Goal: Find specific page/section

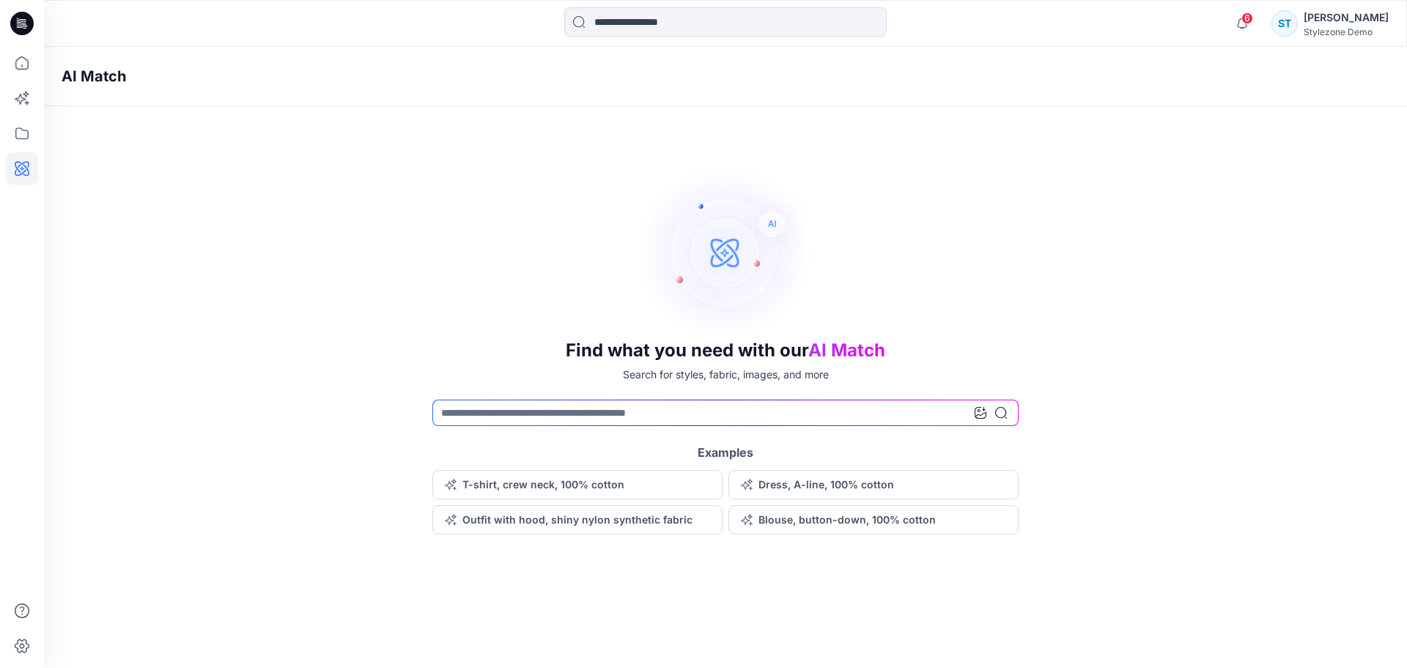
click at [21, 204] on div at bounding box center [22, 357] width 32 height 621
click at [83, 142] on div "AI Match Find what you need with our AI Match Search for styles, fabric, images…" at bounding box center [725, 290] width 1363 height 487
click at [221, 221] on div "Find what you need with our AI Match Search for styles, fabric, images, and mor…" at bounding box center [725, 349] width 1363 height 370
click at [27, 137] on icon at bounding box center [22, 133] width 32 height 32
click at [22, 53] on icon at bounding box center [22, 63] width 32 height 32
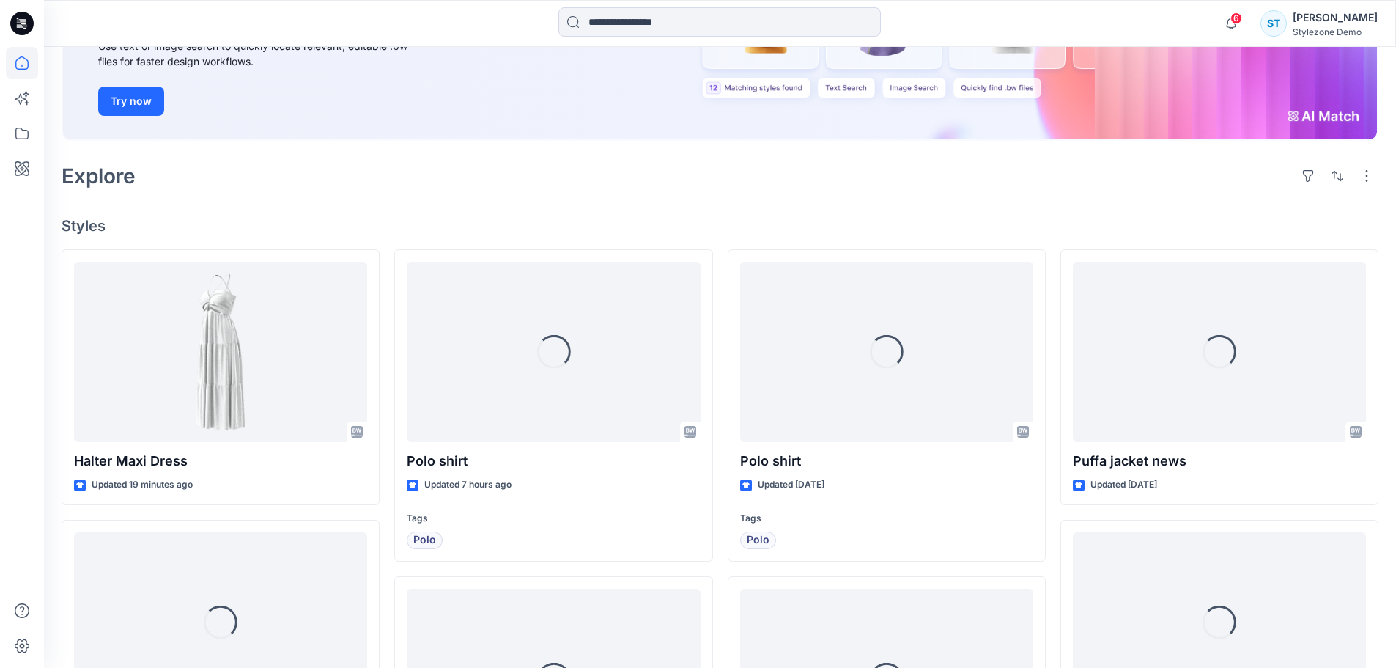
scroll to position [220, 0]
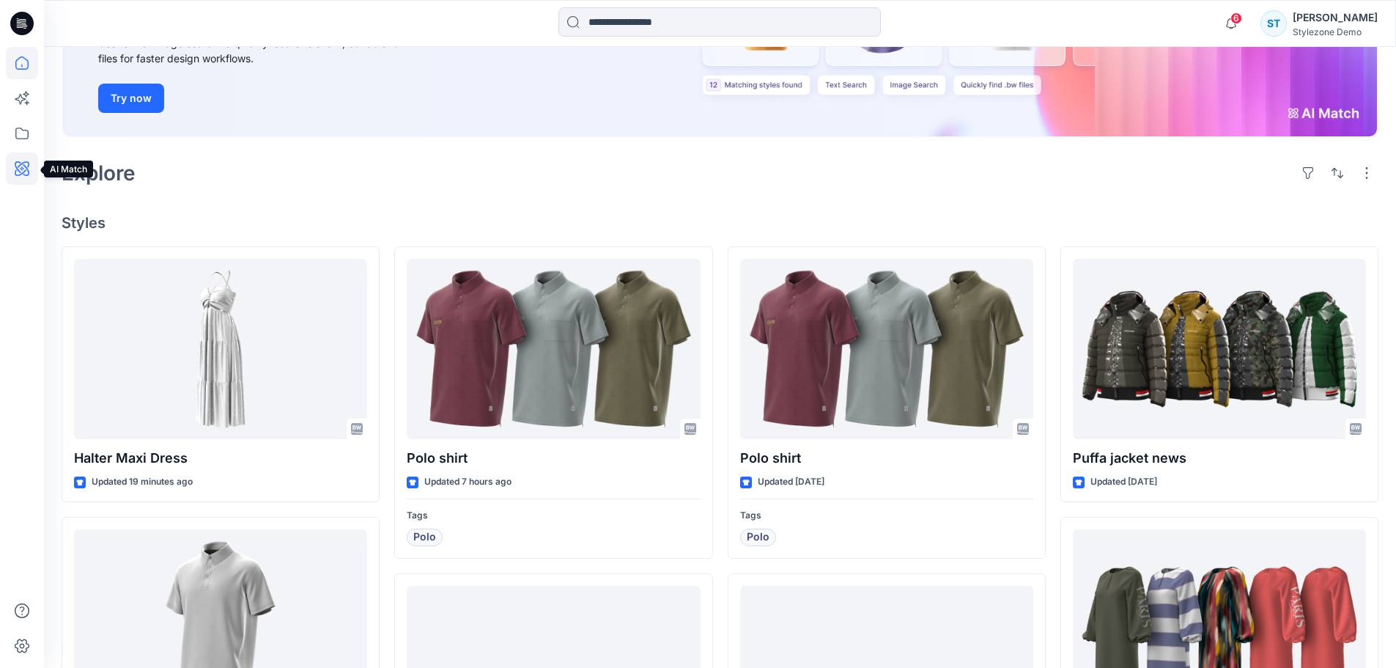
click at [23, 155] on icon at bounding box center [22, 168] width 32 height 32
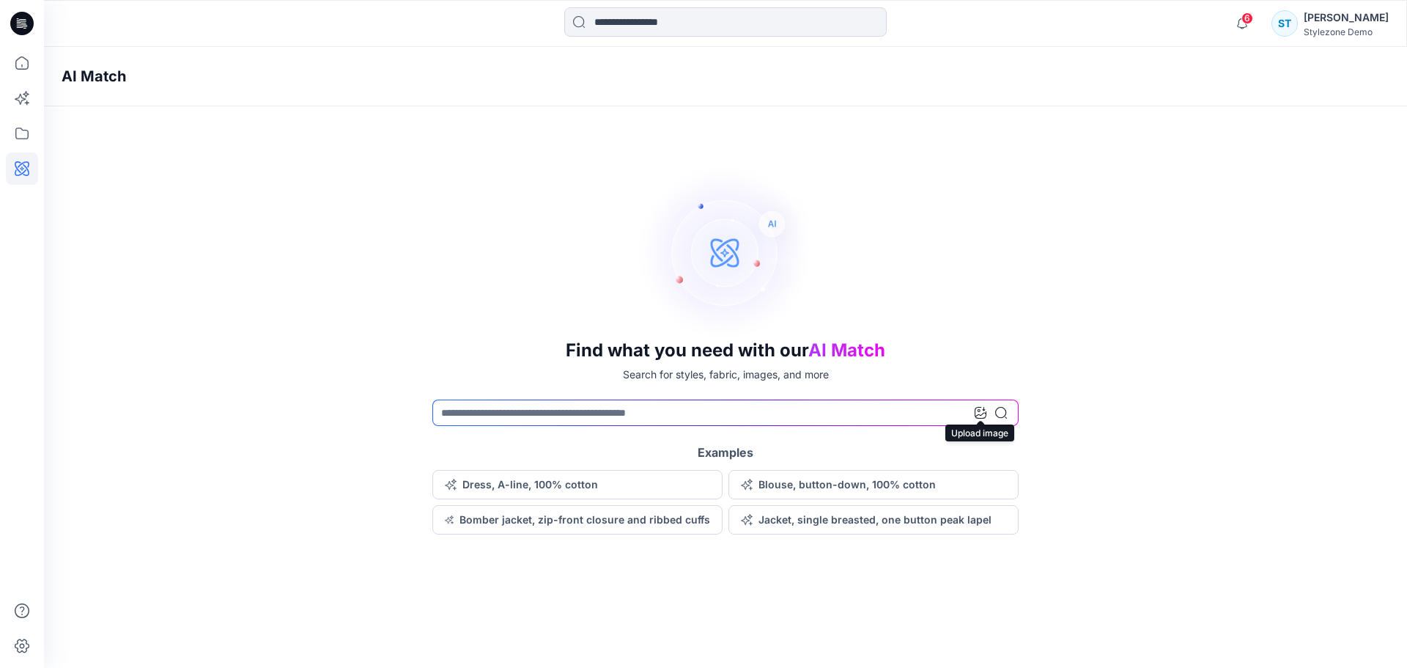
click at [986, 411] on div at bounding box center [991, 412] width 32 height 26
click at [983, 414] on icon at bounding box center [981, 413] width 12 height 12
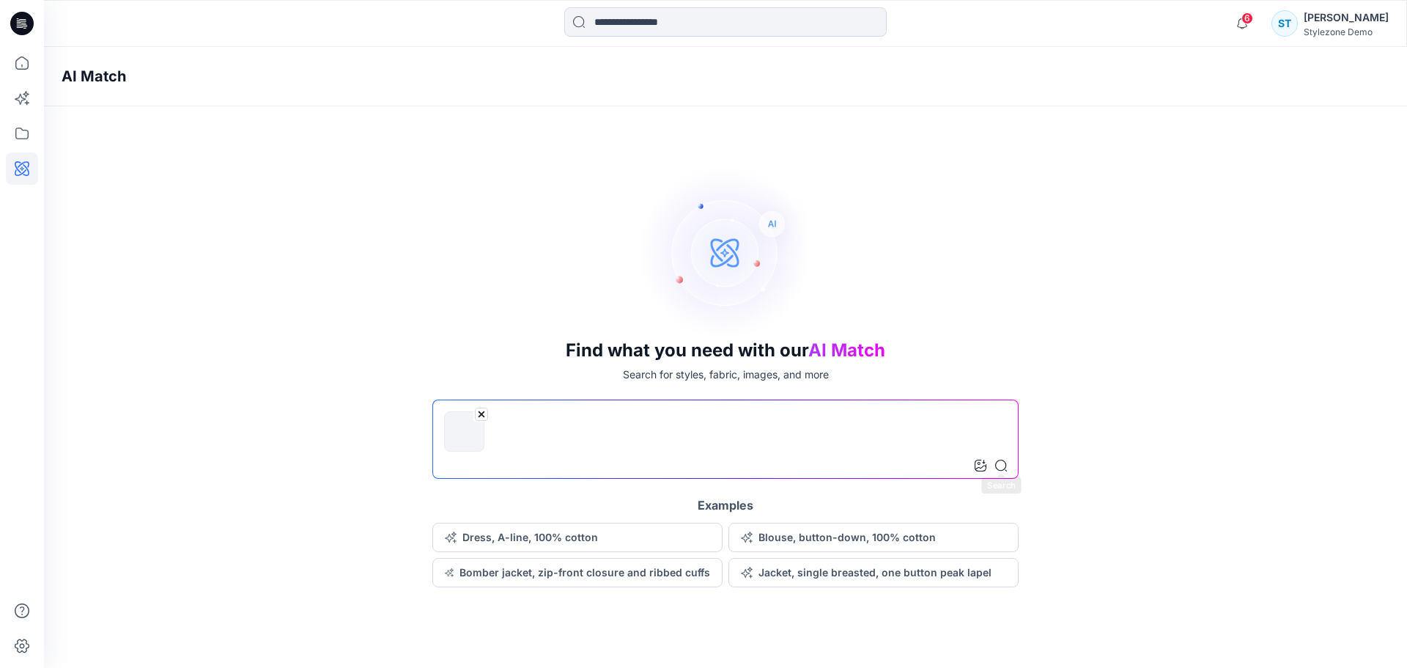
click at [1004, 466] on icon at bounding box center [1001, 465] width 12 height 12
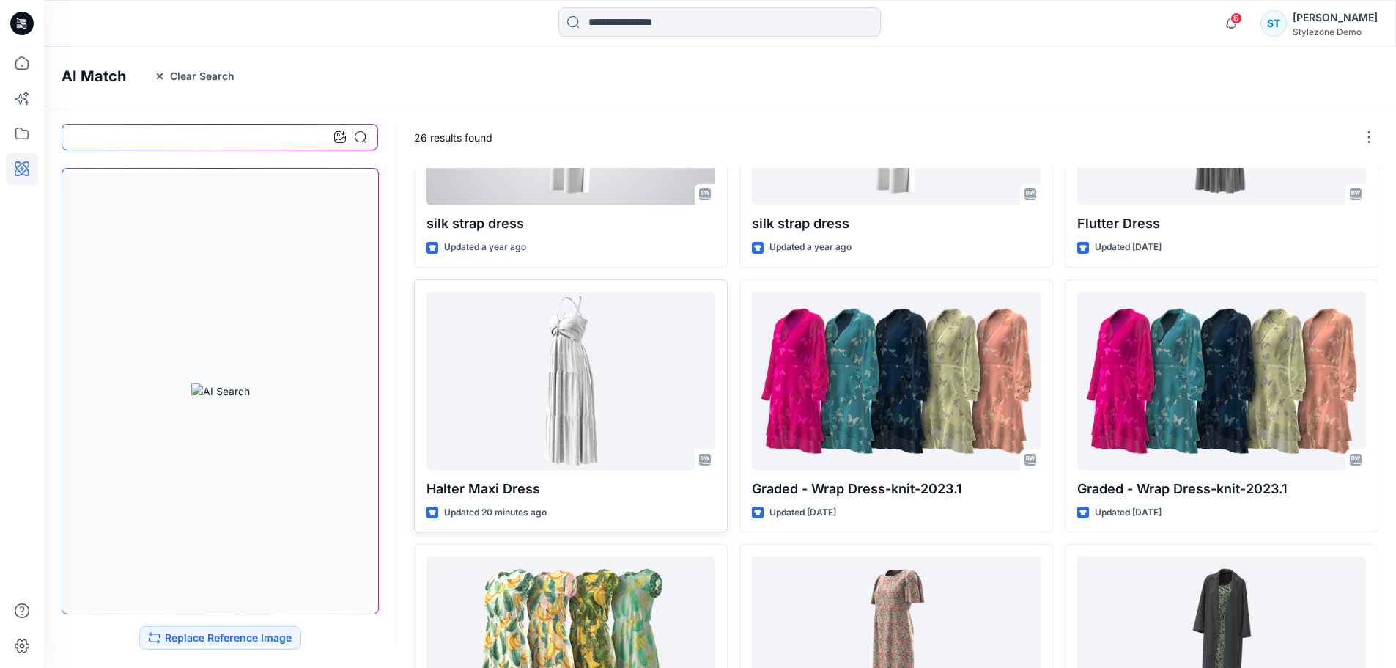
scroll to position [440, 0]
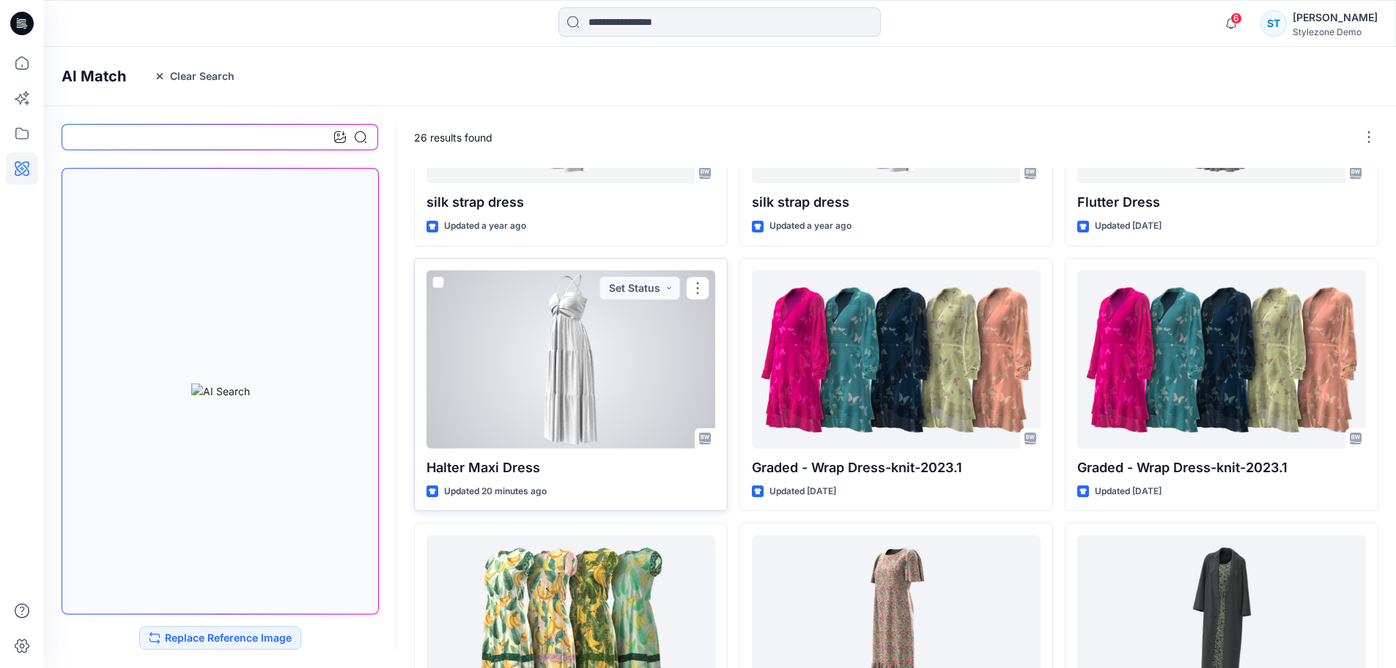
click at [536, 369] on div at bounding box center [570, 359] width 289 height 178
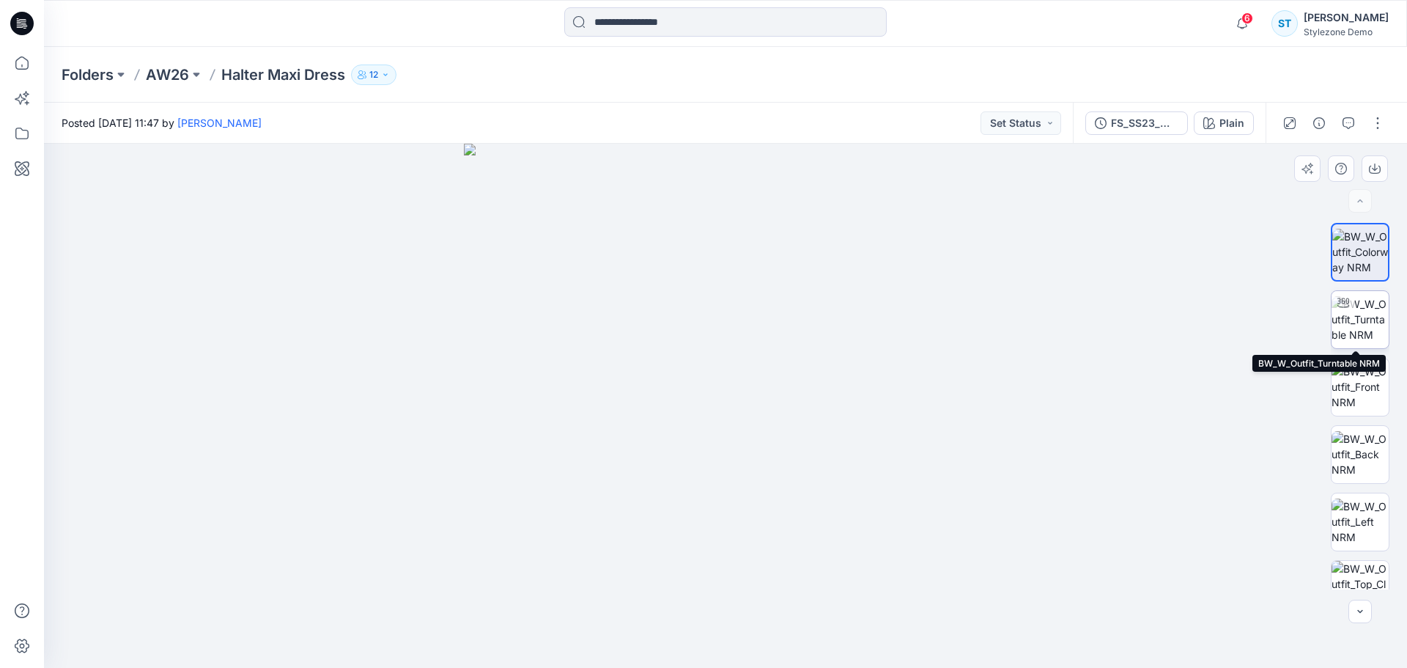
click at [1359, 333] on img at bounding box center [1360, 319] width 57 height 46
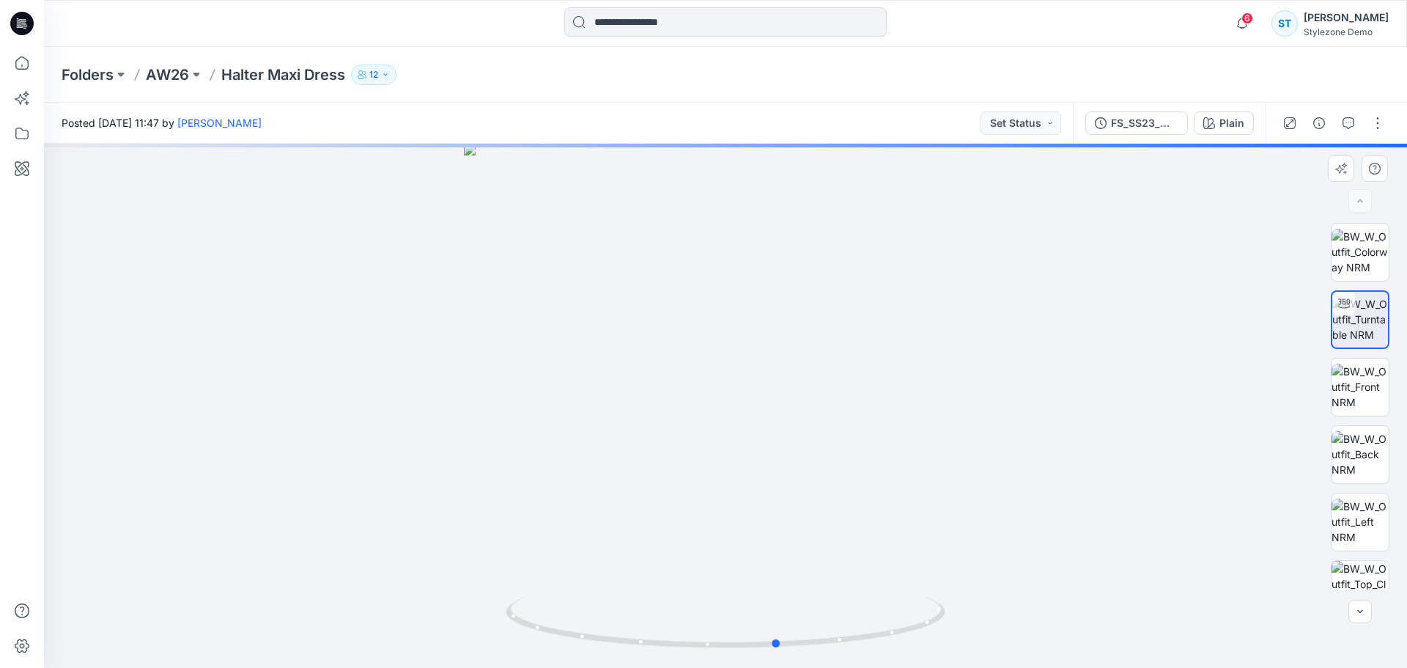
drag, startPoint x: 852, startPoint y: 494, endPoint x: 913, endPoint y: 525, distance: 68.8
click at [913, 525] on div at bounding box center [725, 406] width 1363 height 524
click at [24, 140] on icon at bounding box center [22, 133] width 32 height 32
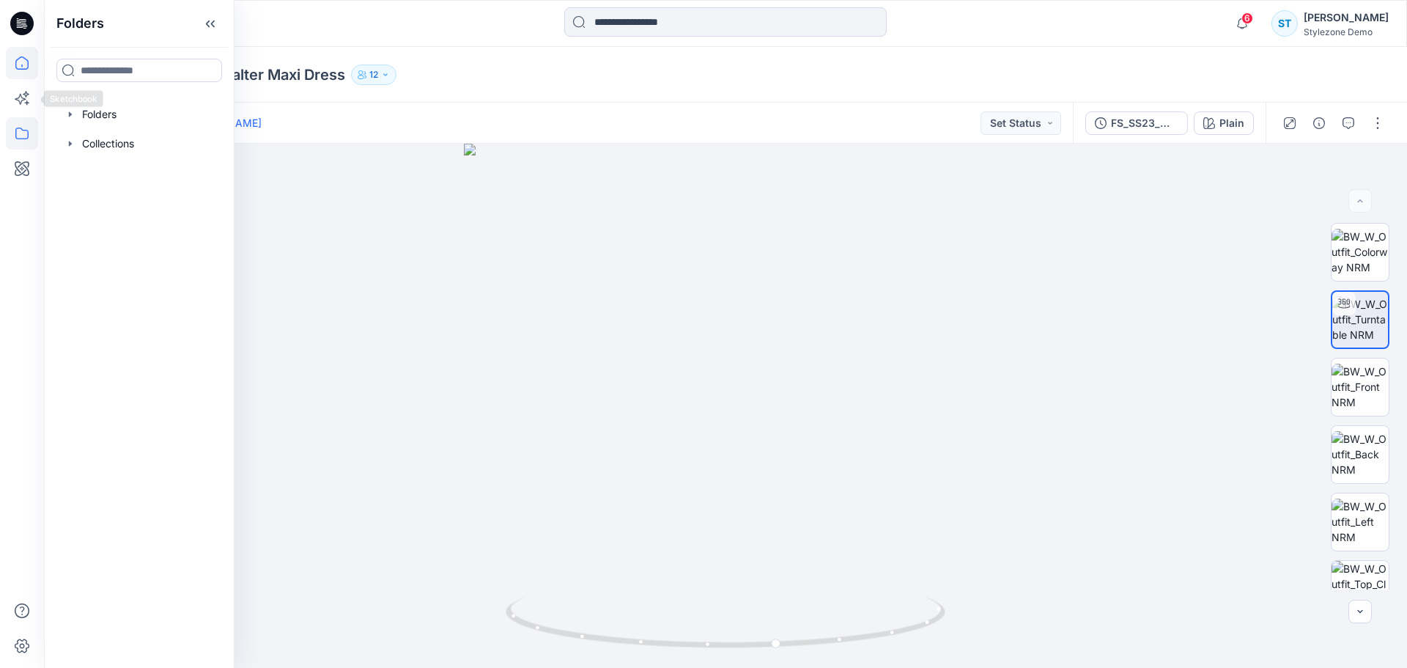
click at [29, 71] on icon at bounding box center [22, 63] width 32 height 32
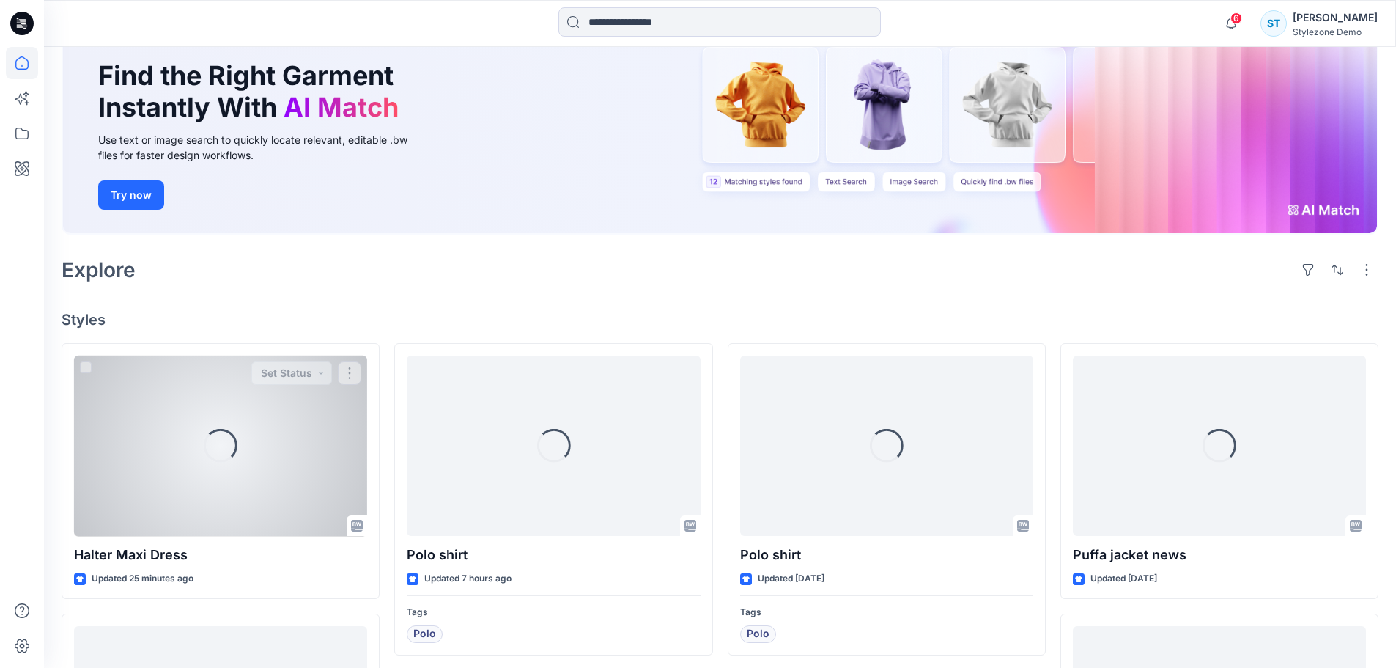
scroll to position [147, 0]
